Goal: Task Accomplishment & Management: Use online tool/utility

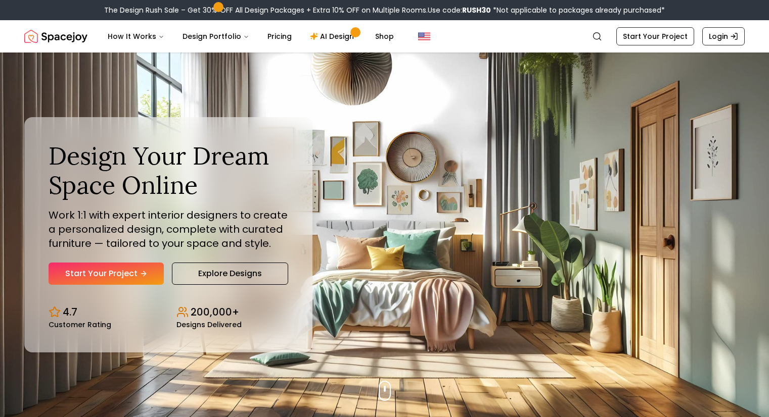
click at [156, 269] on link "Start Your Project" at bounding box center [106, 274] width 115 height 22
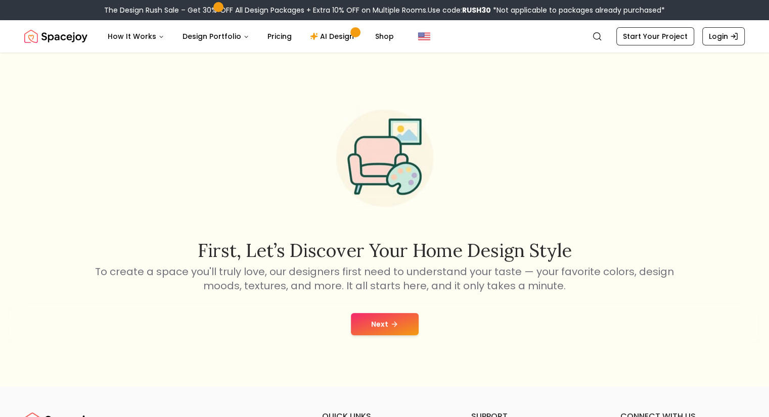
click at [376, 320] on button "Next" at bounding box center [385, 324] width 68 height 22
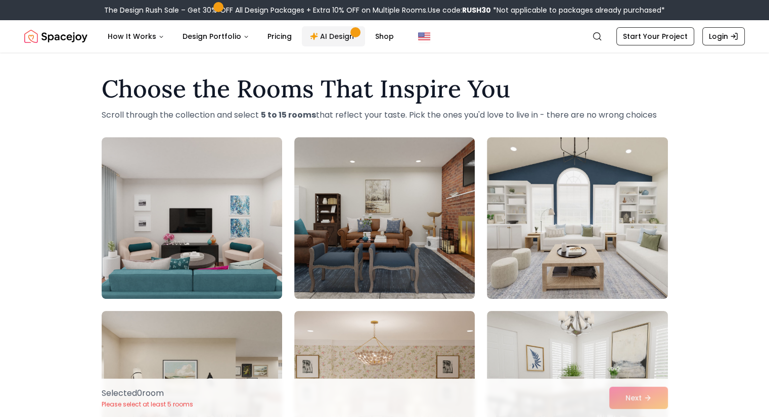
click at [333, 39] on link "AI Design" at bounding box center [333, 36] width 63 height 20
